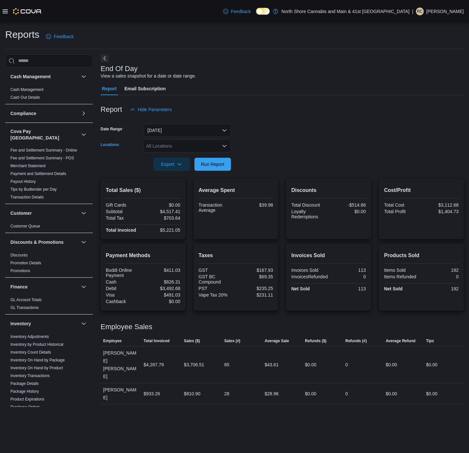
click at [177, 148] on div "All Locations" at bounding box center [187, 145] width 87 height 13
click at [192, 172] on button "[STREET_ADDRESS]" at bounding box center [187, 175] width 87 height 9
click at [269, 167] on form "Date Range [DATE] Locations [STREET_ADDRESS] Selected. [STREET_ADDRESS].. Press…" at bounding box center [282, 143] width 363 height 55
click at [211, 163] on span "Run Report" at bounding box center [212, 164] width 23 height 7
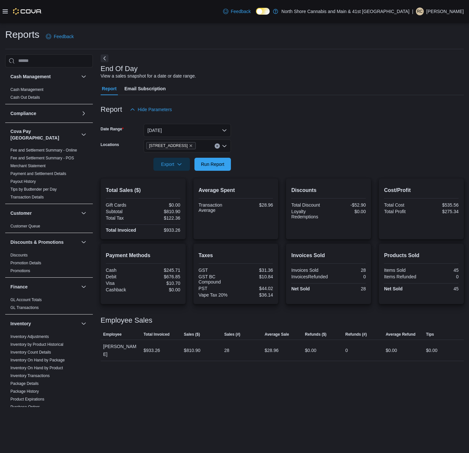
drag, startPoint x: 191, startPoint y: 237, endPoint x: 307, endPoint y: 402, distance: 201.8
click at [307, 402] on div "End Of Day View a sales snapshot for a date or date range. Report Email Subscri…" at bounding box center [282, 230] width 363 height 353
